Goal: Task Accomplishment & Management: Manage account settings

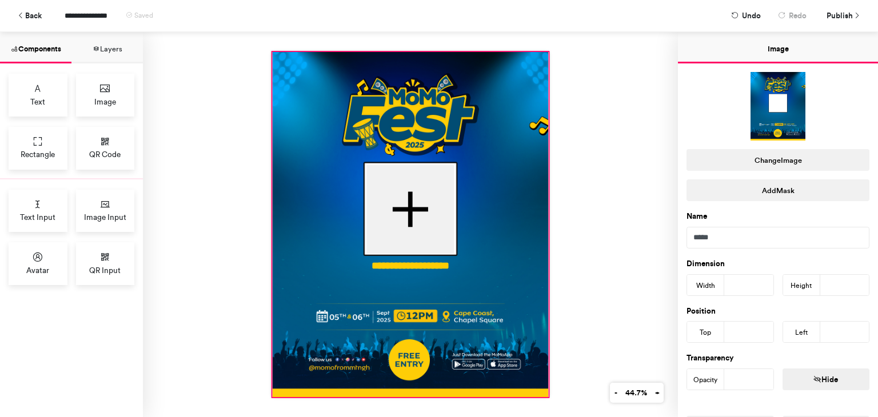
click at [403, 101] on div at bounding box center [411, 224] width 276 height 345
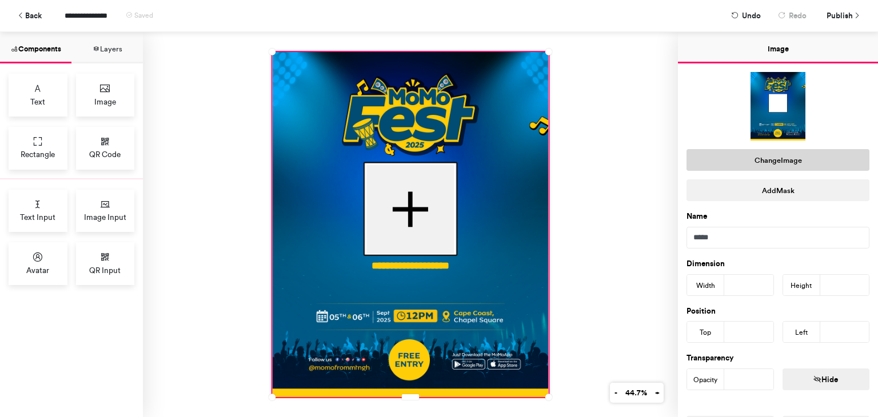
click at [774, 163] on button "Change Image" at bounding box center [778, 160] width 183 height 22
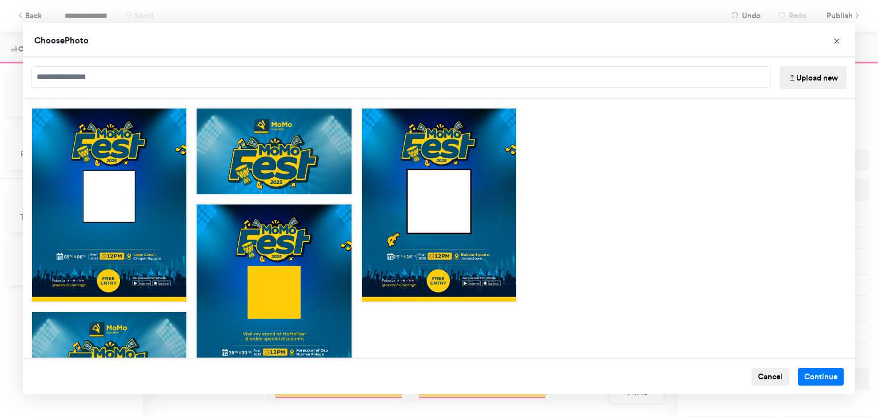
click at [801, 83] on button "Upload new" at bounding box center [813, 77] width 67 height 23
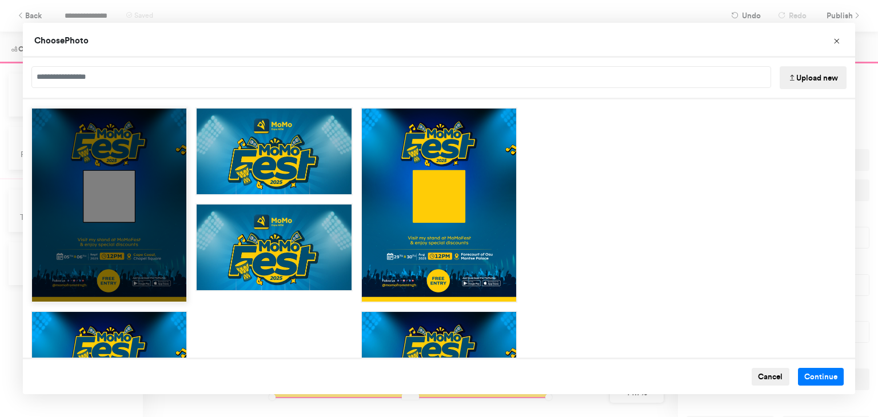
click at [124, 181] on div "Choose Image" at bounding box center [109, 206] width 157 height 196
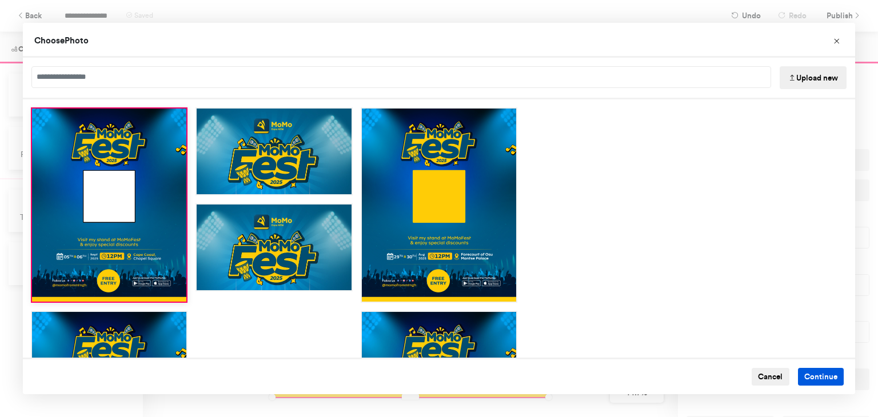
click at [814, 377] on button "Continue" at bounding box center [821, 377] width 46 height 18
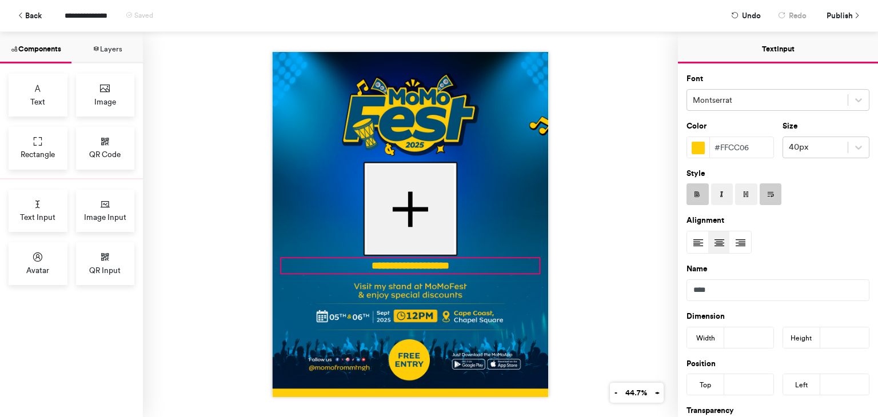
click at [428, 264] on div "**********" at bounding box center [411, 265] width 258 height 15
click at [587, 246] on div "**********" at bounding box center [410, 224] width 535 height 385
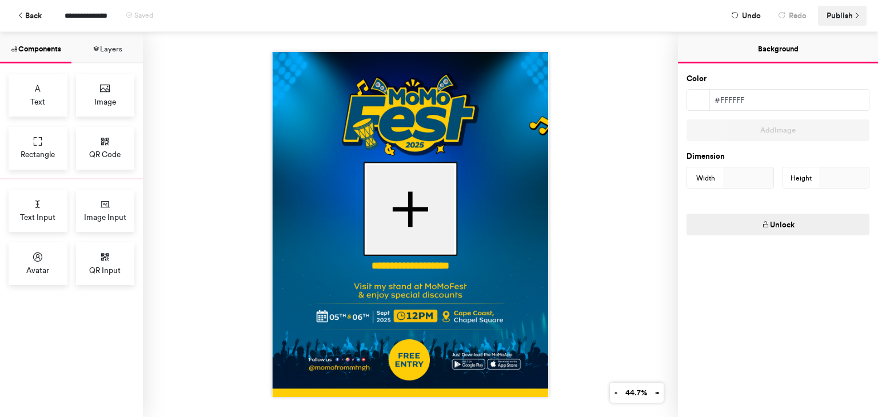
click at [851, 10] on span "Publish" at bounding box center [840, 16] width 26 height 20
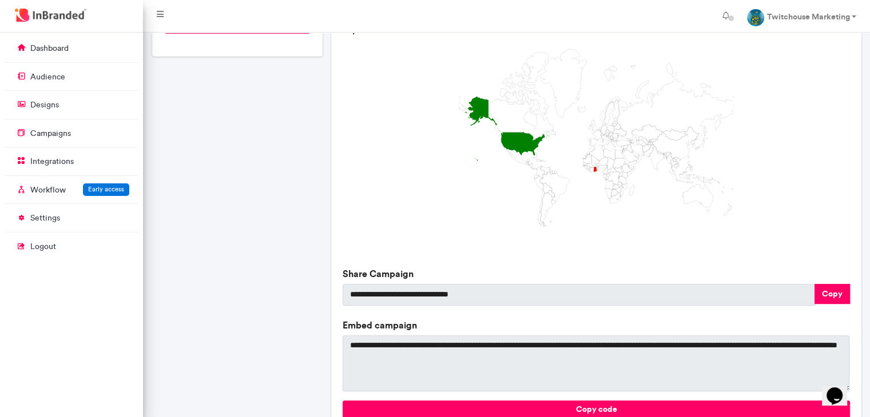
scroll to position [348, 0]
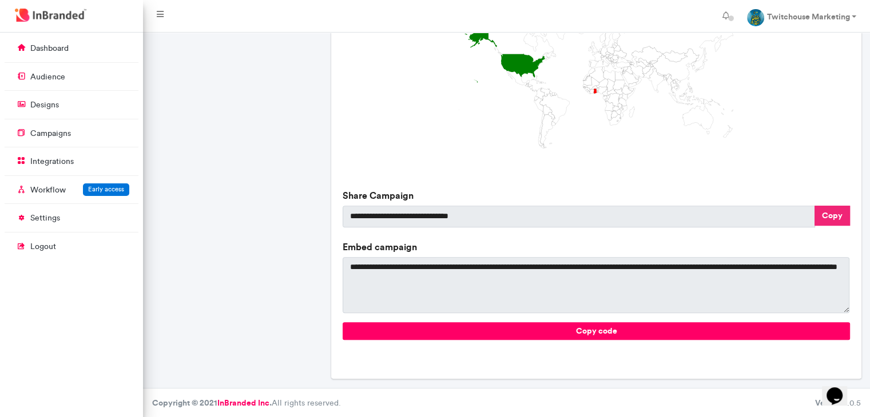
click at [835, 221] on button "Copy" at bounding box center [831, 216] width 35 height 20
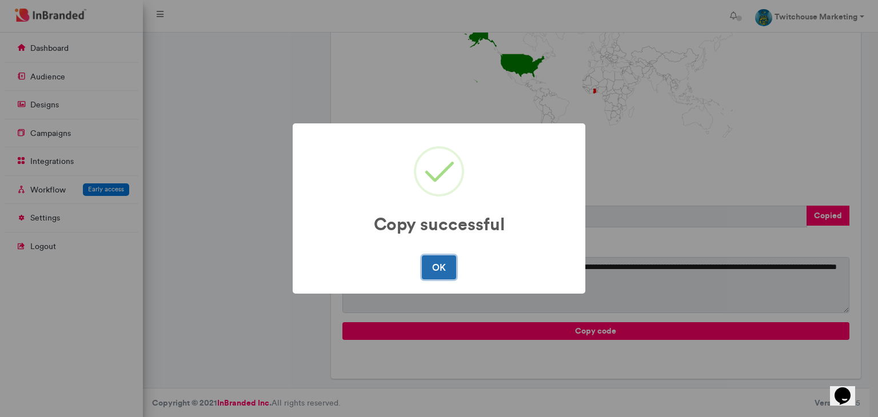
click at [452, 266] on button "OK" at bounding box center [439, 268] width 34 height 24
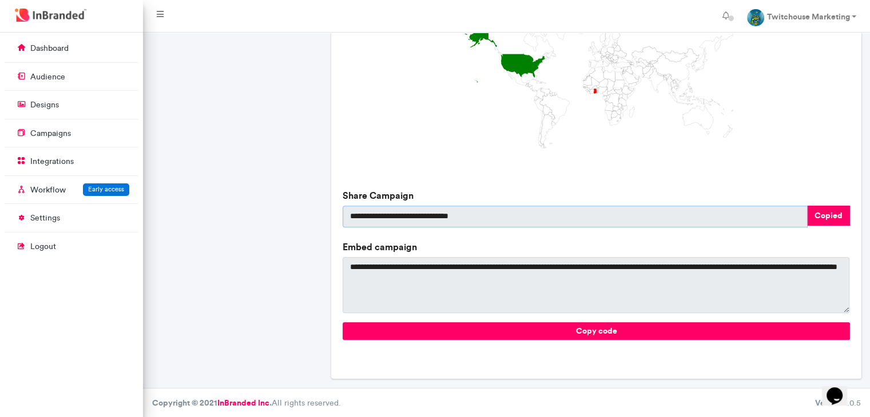
click at [506, 220] on input "**********" at bounding box center [575, 217] width 464 height 22
click at [503, 218] on input "**********" at bounding box center [575, 217] width 464 height 22
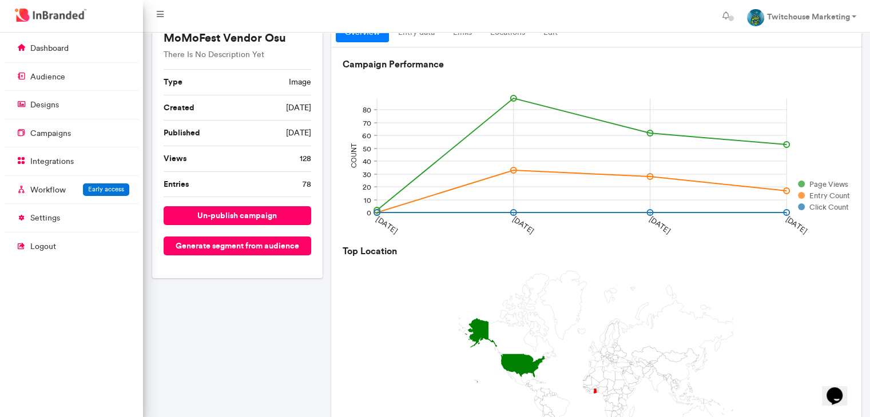
scroll to position [0, 0]
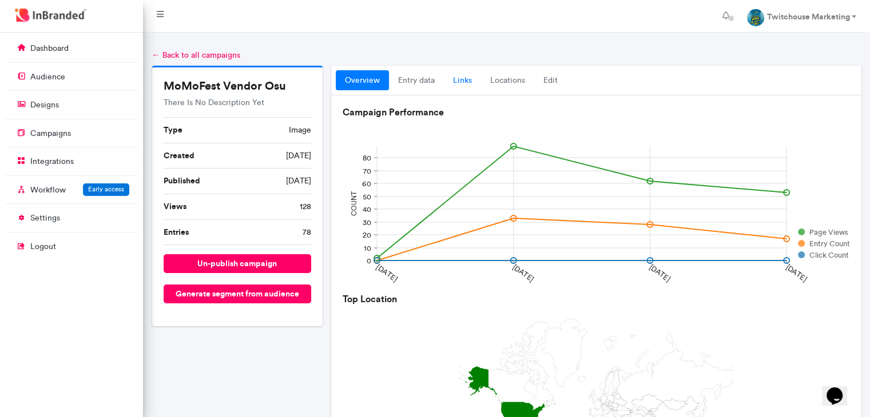
click at [458, 78] on link "links" at bounding box center [462, 80] width 37 height 21
click at [457, 85] on link "links" at bounding box center [462, 80] width 37 height 21
click at [506, 87] on link "locations" at bounding box center [507, 80] width 53 height 21
click at [559, 83] on link "Edit" at bounding box center [550, 80] width 33 height 21
click at [552, 83] on link "Edit" at bounding box center [550, 80] width 33 height 21
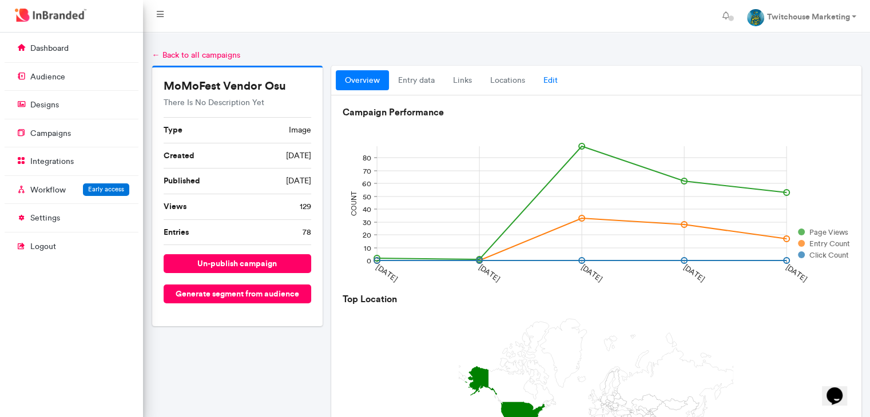
click at [549, 78] on link "Edit" at bounding box center [550, 80] width 33 height 21
click at [551, 82] on link "Edit" at bounding box center [550, 80] width 33 height 21
click at [463, 80] on link "links" at bounding box center [462, 80] width 37 height 21
click at [62, 54] on link "dashboard" at bounding box center [72, 48] width 134 height 22
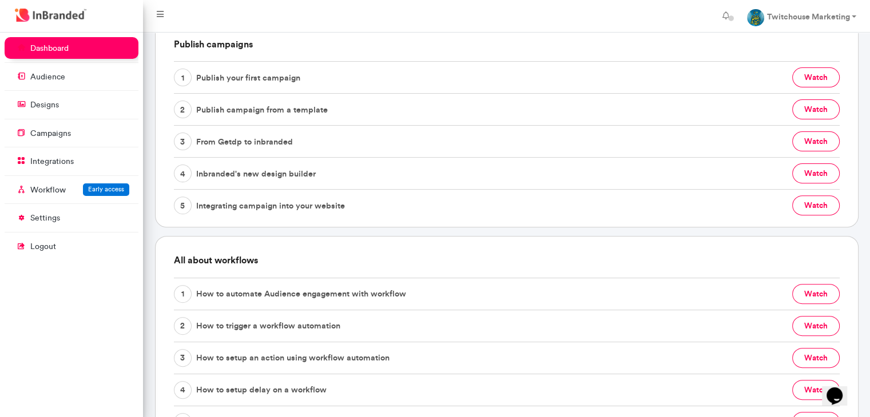
scroll to position [340, 0]
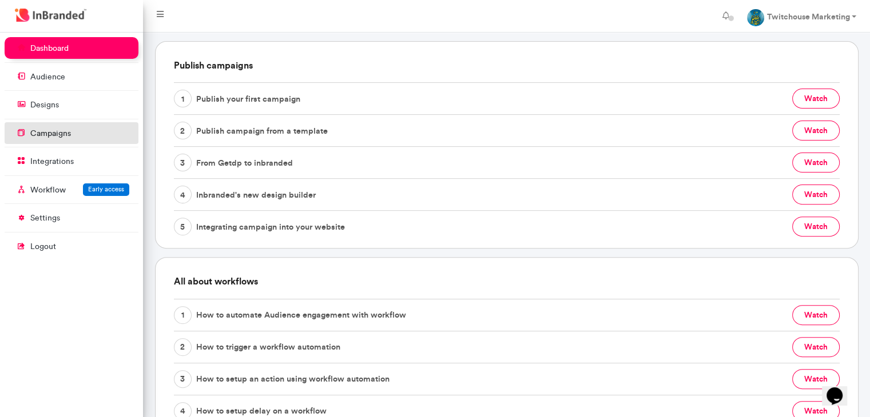
click at [71, 140] on link "campaigns" at bounding box center [72, 133] width 134 height 22
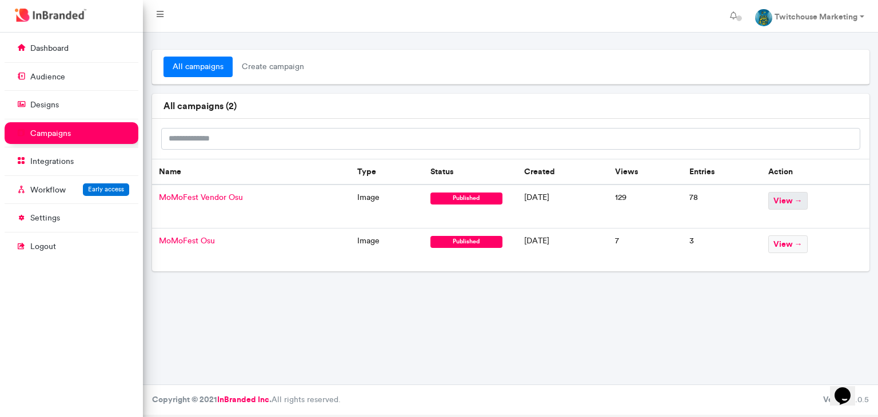
click at [806, 197] on span "view →" at bounding box center [788, 201] width 39 height 18
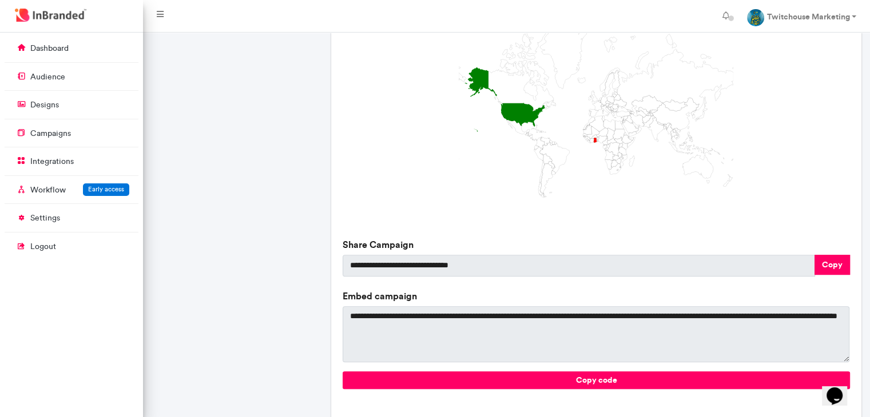
scroll to position [301, 0]
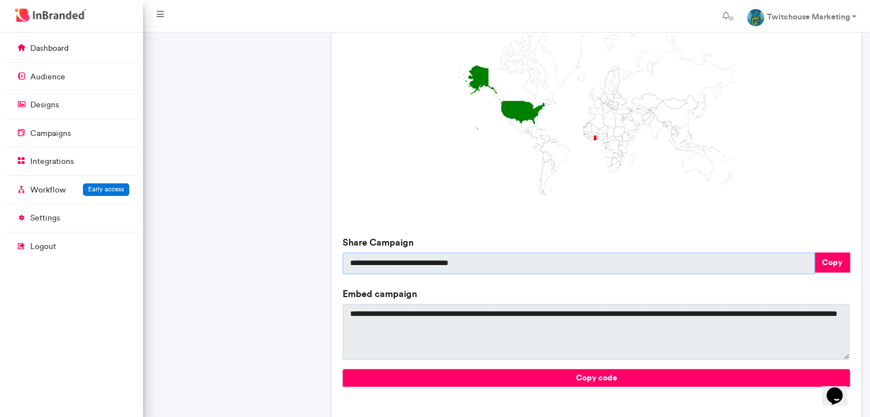
click at [431, 261] on input "**********" at bounding box center [579, 264] width 472 height 22
drag, startPoint x: 484, startPoint y: 263, endPoint x: 431, endPoint y: 266, distance: 53.3
click at [431, 266] on input "**********" at bounding box center [579, 264] width 472 height 22
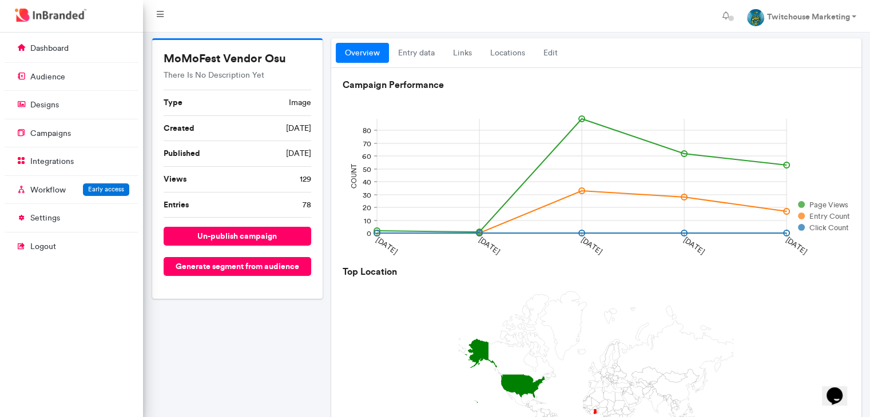
scroll to position [0, 0]
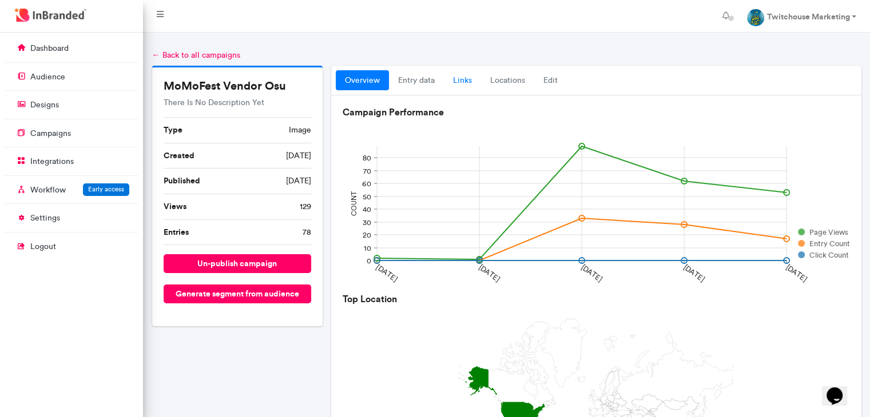
click at [464, 76] on link "links" at bounding box center [462, 80] width 37 height 21
click at [515, 78] on link "locations" at bounding box center [507, 80] width 53 height 21
click at [549, 83] on link "Edit" at bounding box center [550, 80] width 33 height 21
click at [233, 261] on button "un-publish campaign" at bounding box center [238, 263] width 148 height 19
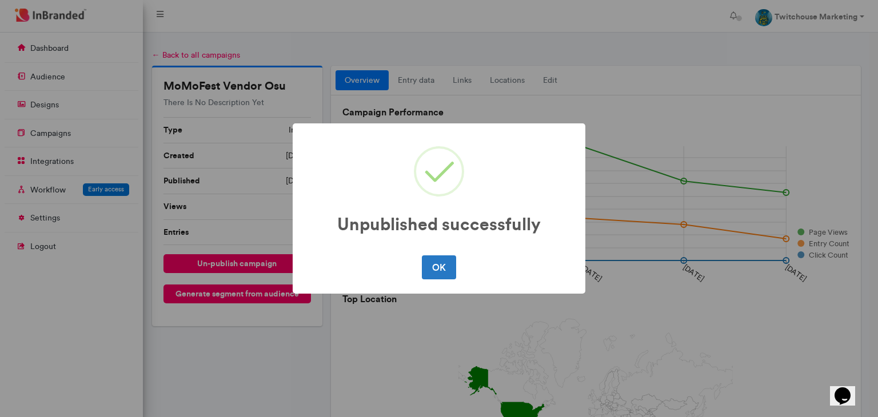
click at [456, 262] on div "OK No Cancel" at bounding box center [439, 268] width 270 height 30
click at [437, 266] on button "OK" at bounding box center [439, 268] width 34 height 24
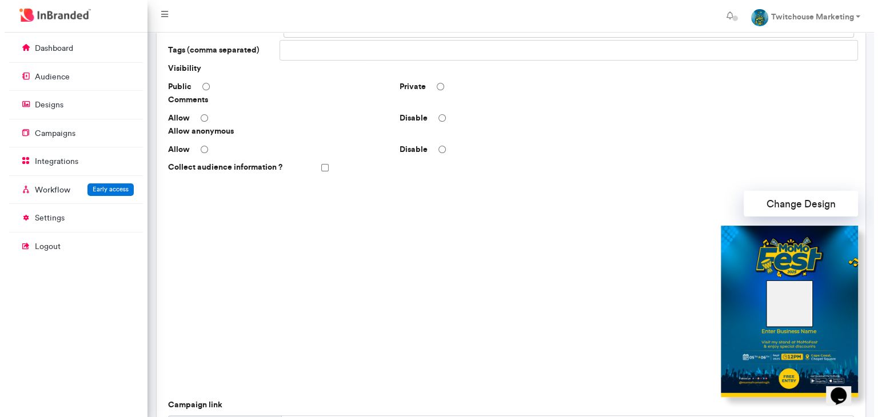
scroll to position [327, 0]
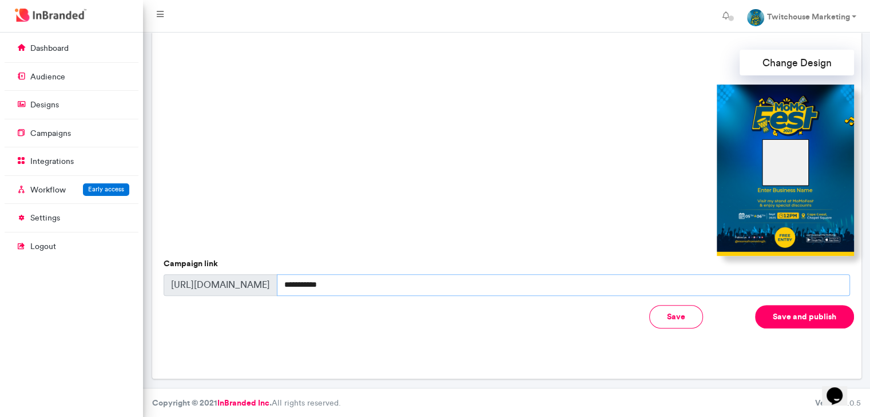
click at [368, 283] on input "**********" at bounding box center [563, 285] width 573 height 22
type input "**********"
click at [798, 315] on button "Save and publish" at bounding box center [804, 316] width 99 height 23
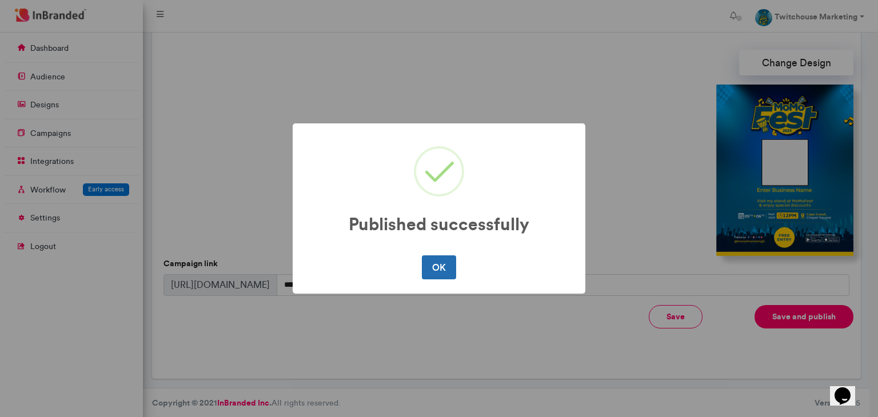
click at [435, 269] on button "OK" at bounding box center [439, 268] width 34 height 24
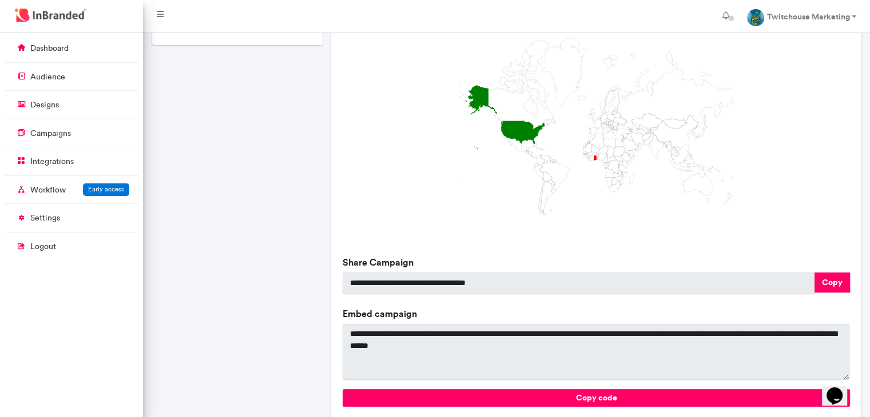
scroll to position [282, 0]
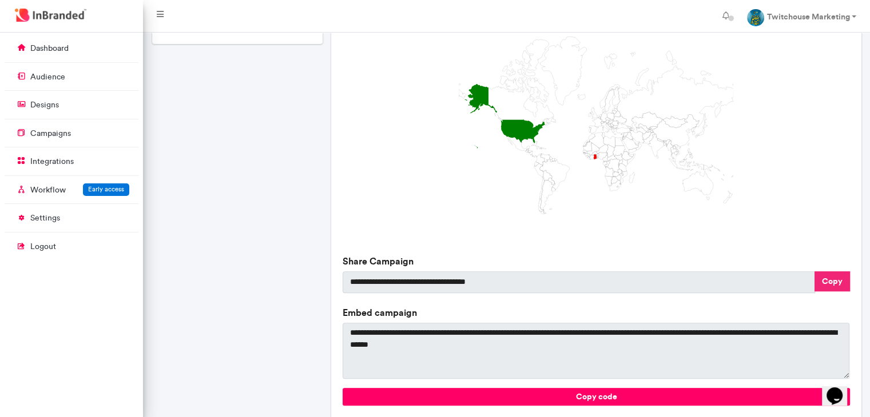
click at [830, 275] on button "Copy" at bounding box center [831, 282] width 35 height 20
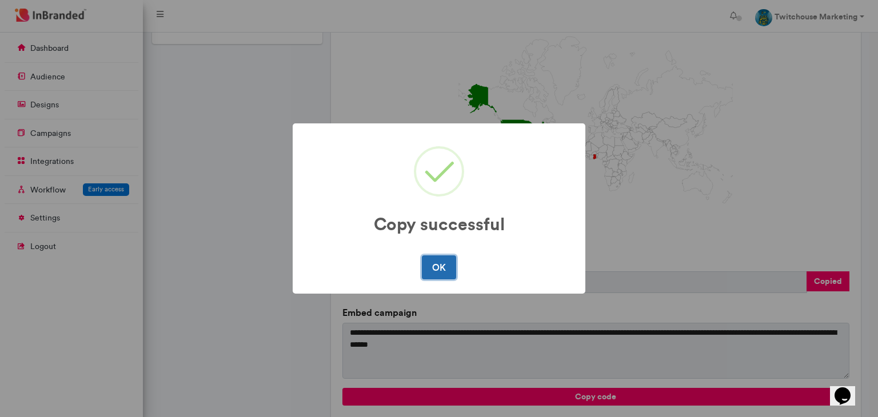
click at [433, 277] on button "OK" at bounding box center [439, 268] width 34 height 24
